Goal: Information Seeking & Learning: Learn about a topic

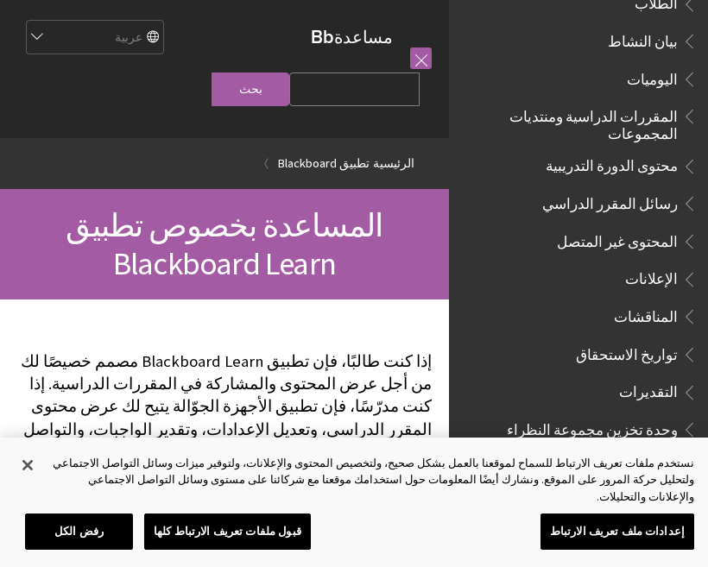
scroll to position [431, 0]
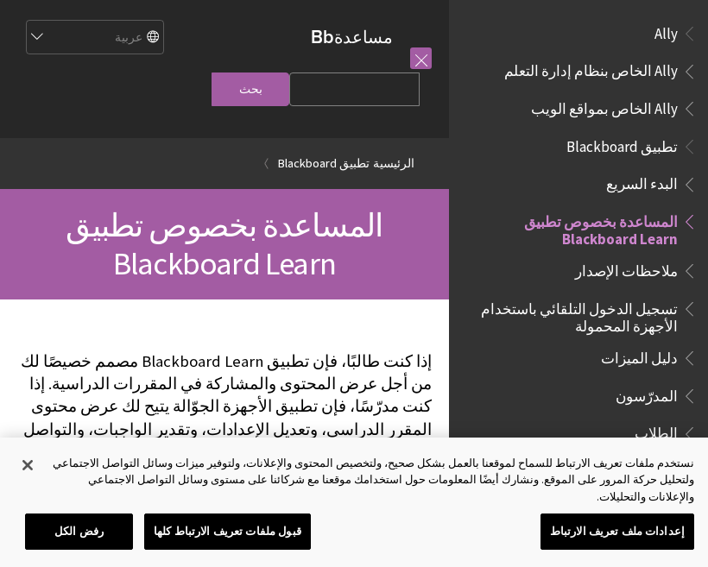
scroll to position [179, 0]
